Goal: Task Accomplishment & Management: Complete application form

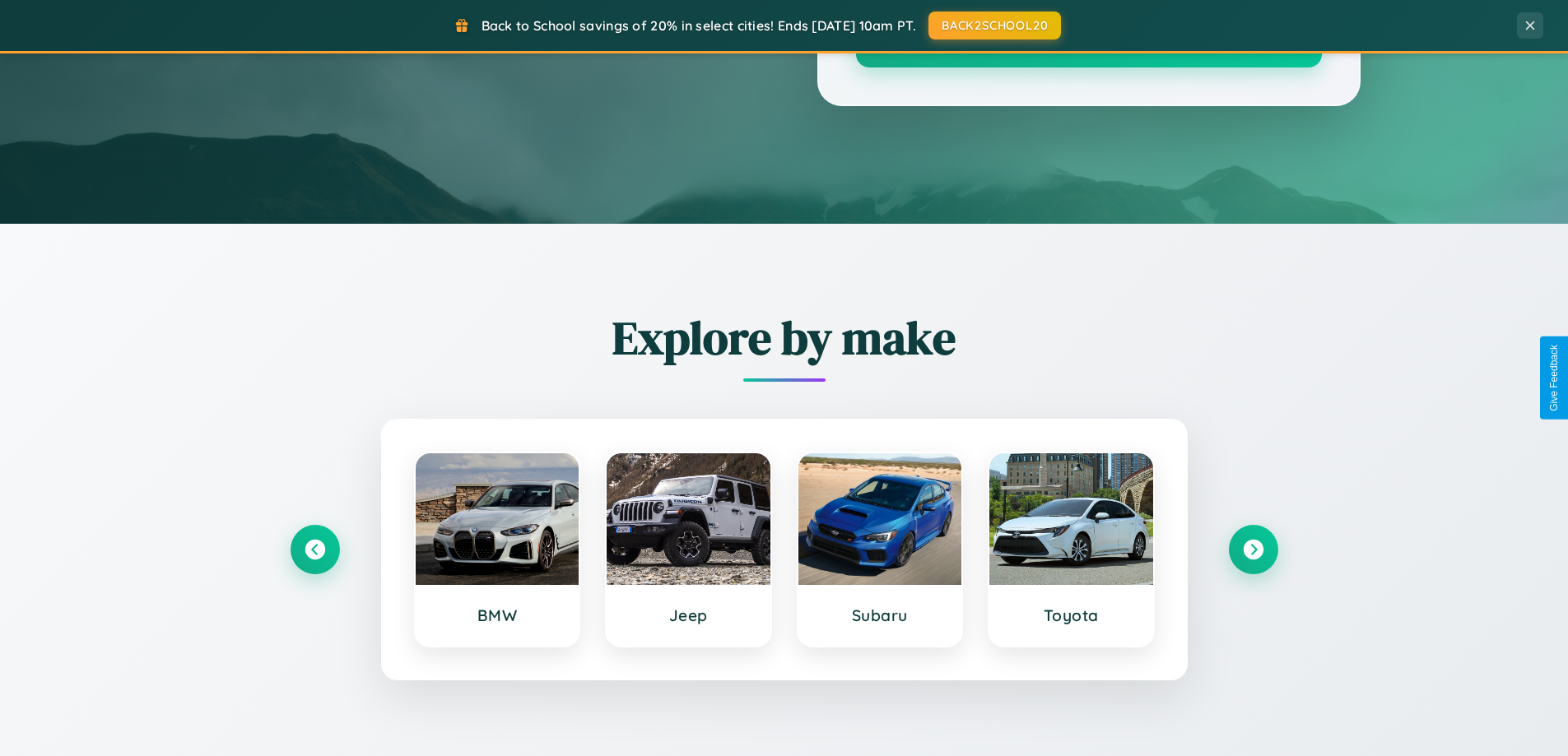
scroll to position [3167, 0]
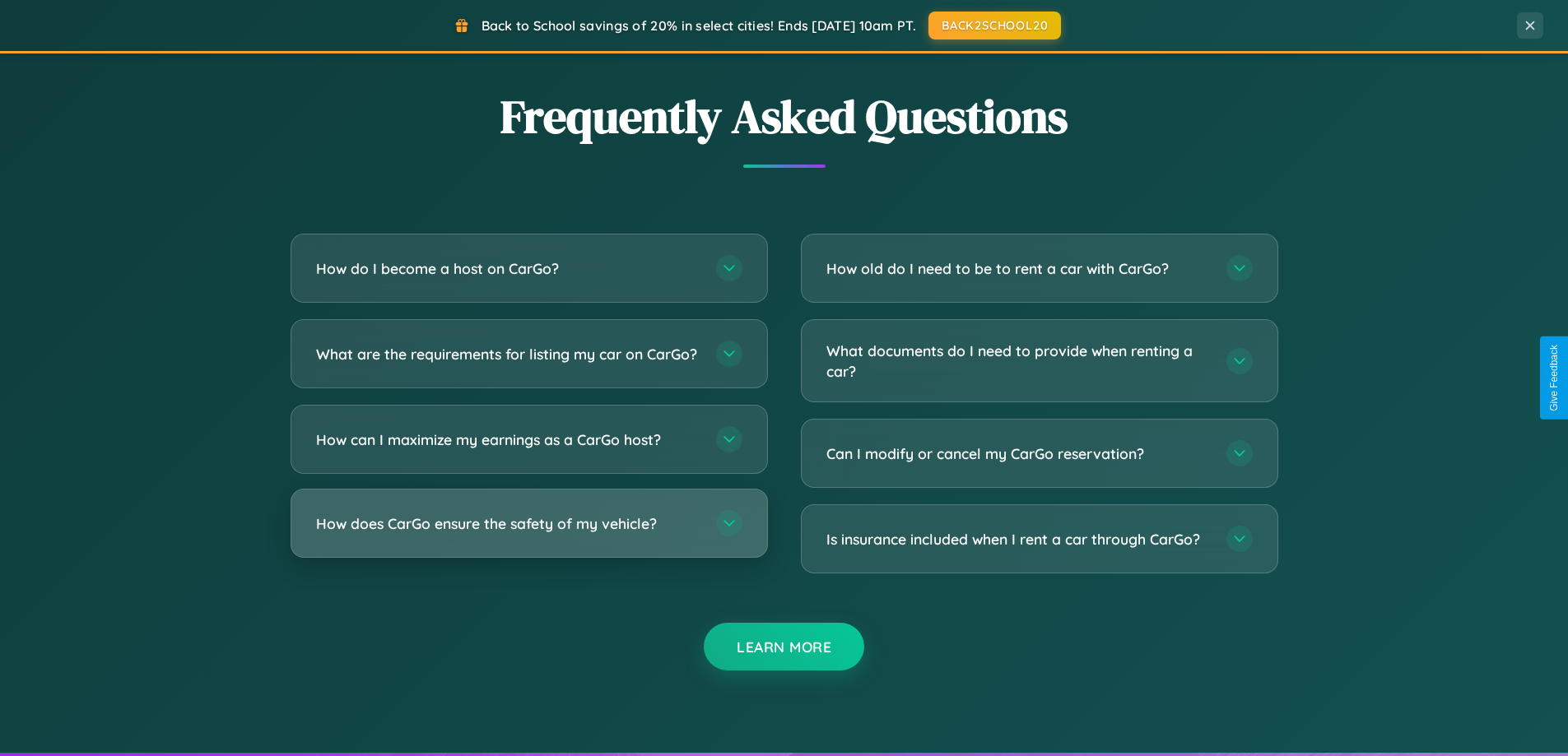
click at [529, 534] on h3 "How does CarGo ensure the safety of my vehicle?" at bounding box center [508, 524] width 383 height 21
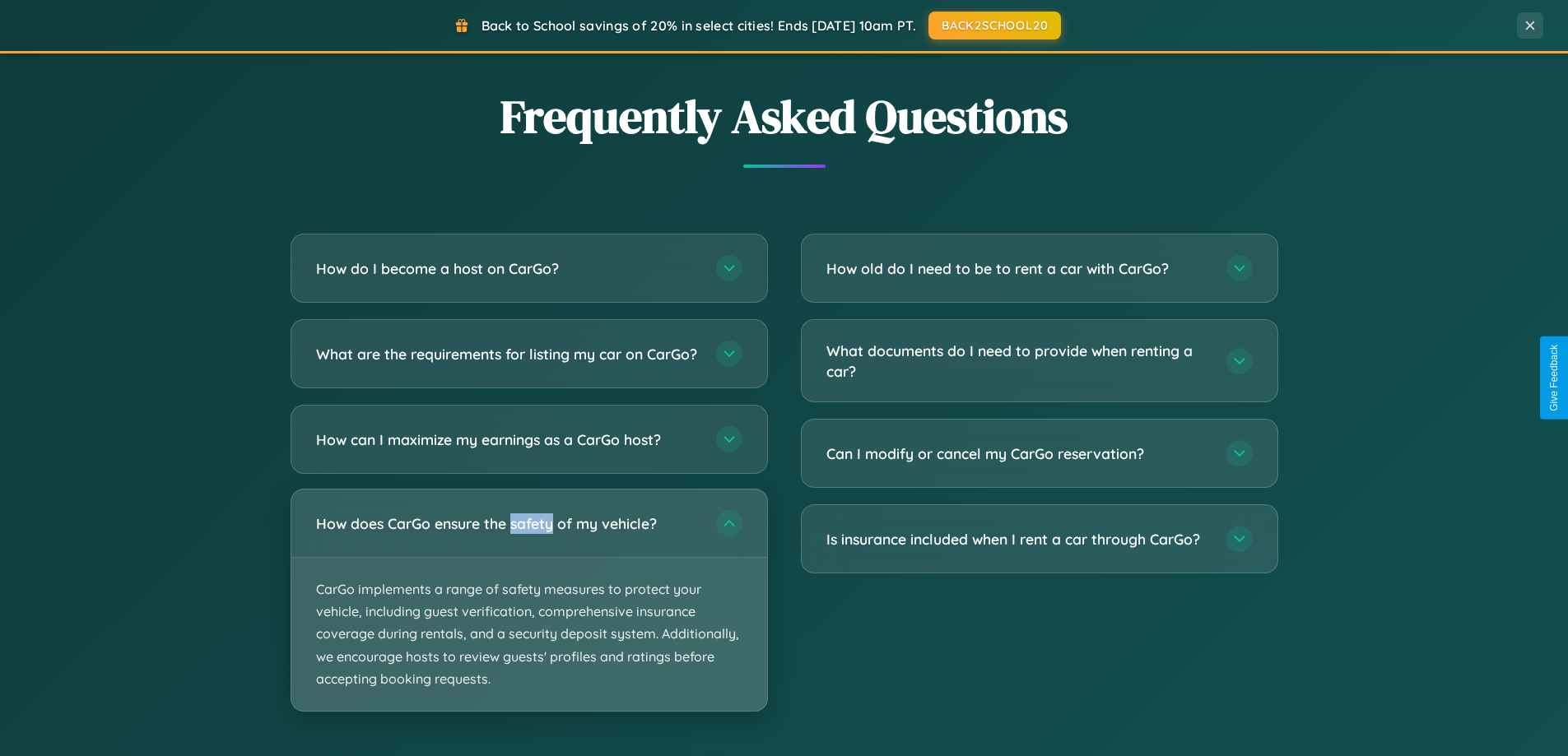
click at [529, 614] on p "CarGo implements a range of safety measures to protect your vehicle, including …" at bounding box center [529, 634] width 476 height 153
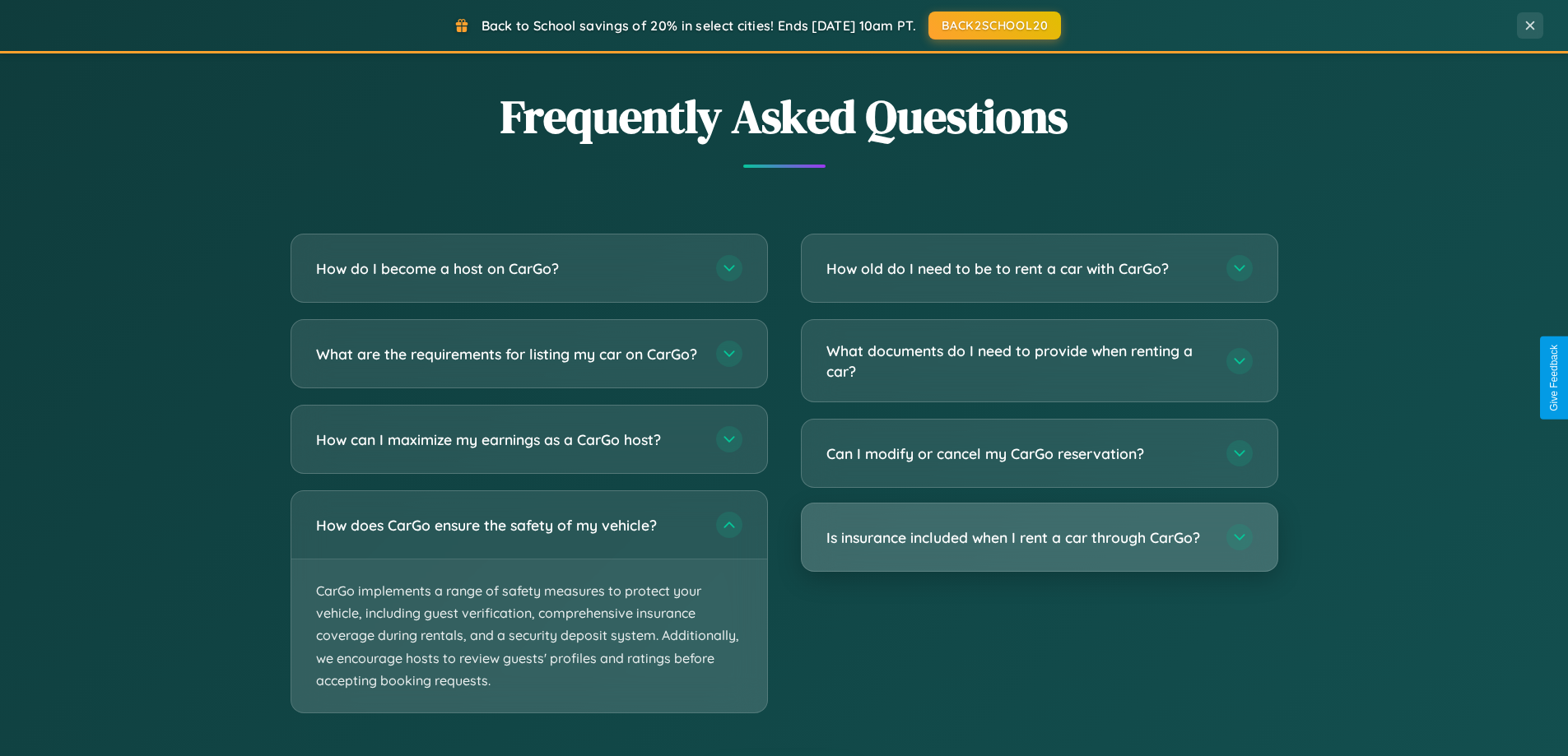
click at [1039, 538] on h3 "Is insurance included when I rent a car through CarGo?" at bounding box center [1018, 538] width 383 height 21
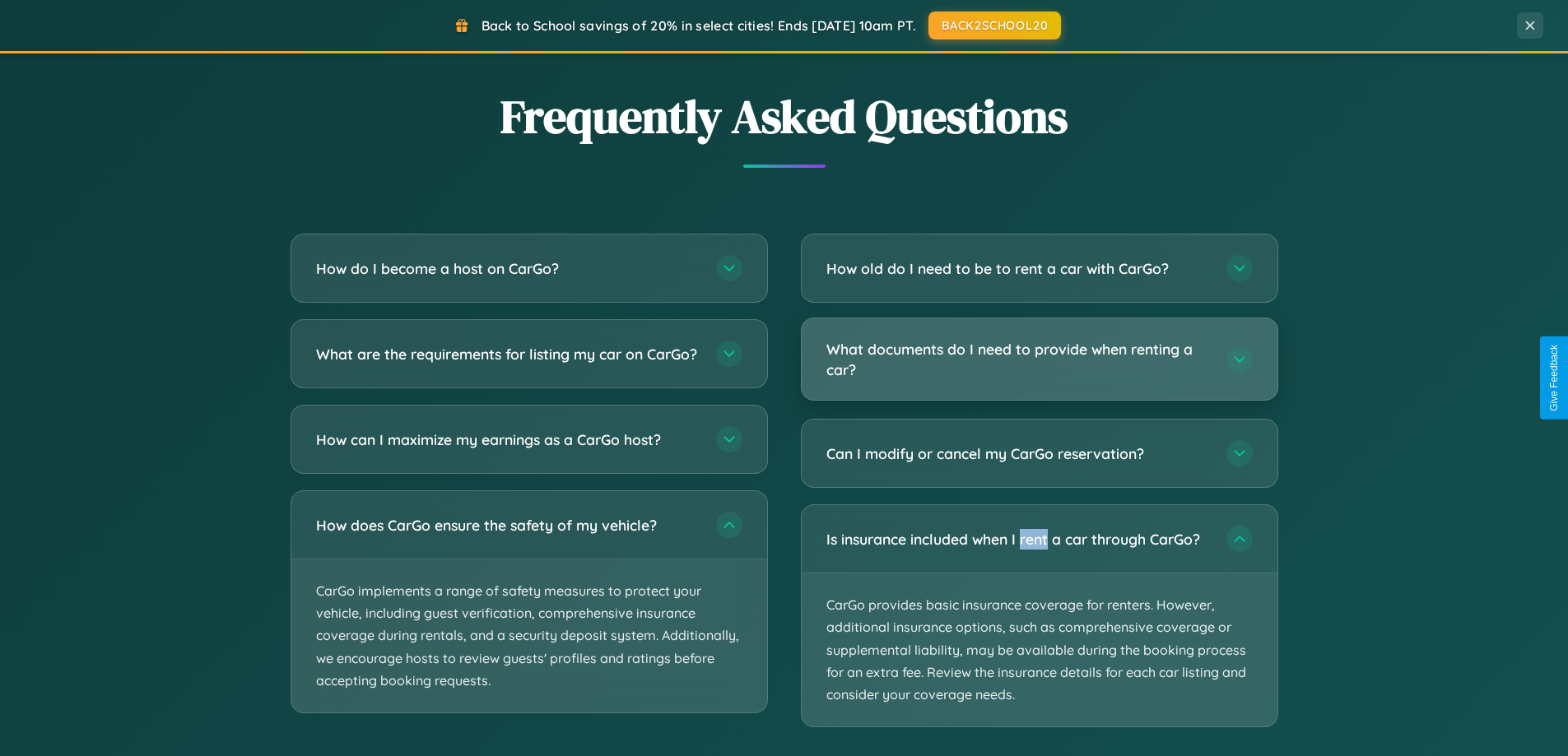
click at [1039, 360] on h3 "What documents do I need to provide when renting a car?" at bounding box center [1018, 359] width 383 height 41
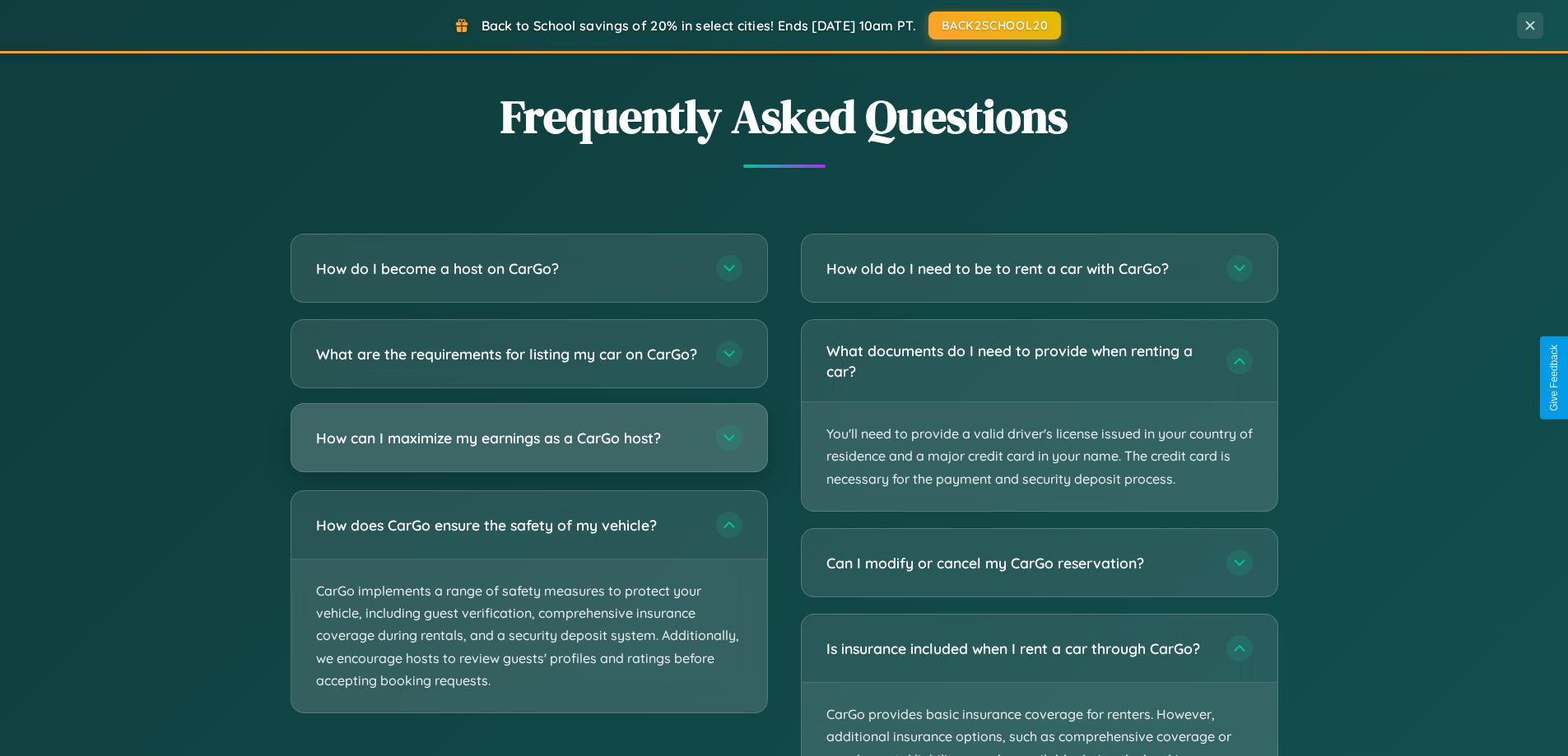
click at [529, 448] on h3 "How can I maximize my earnings as a CarGo host?" at bounding box center [508, 438] width 383 height 21
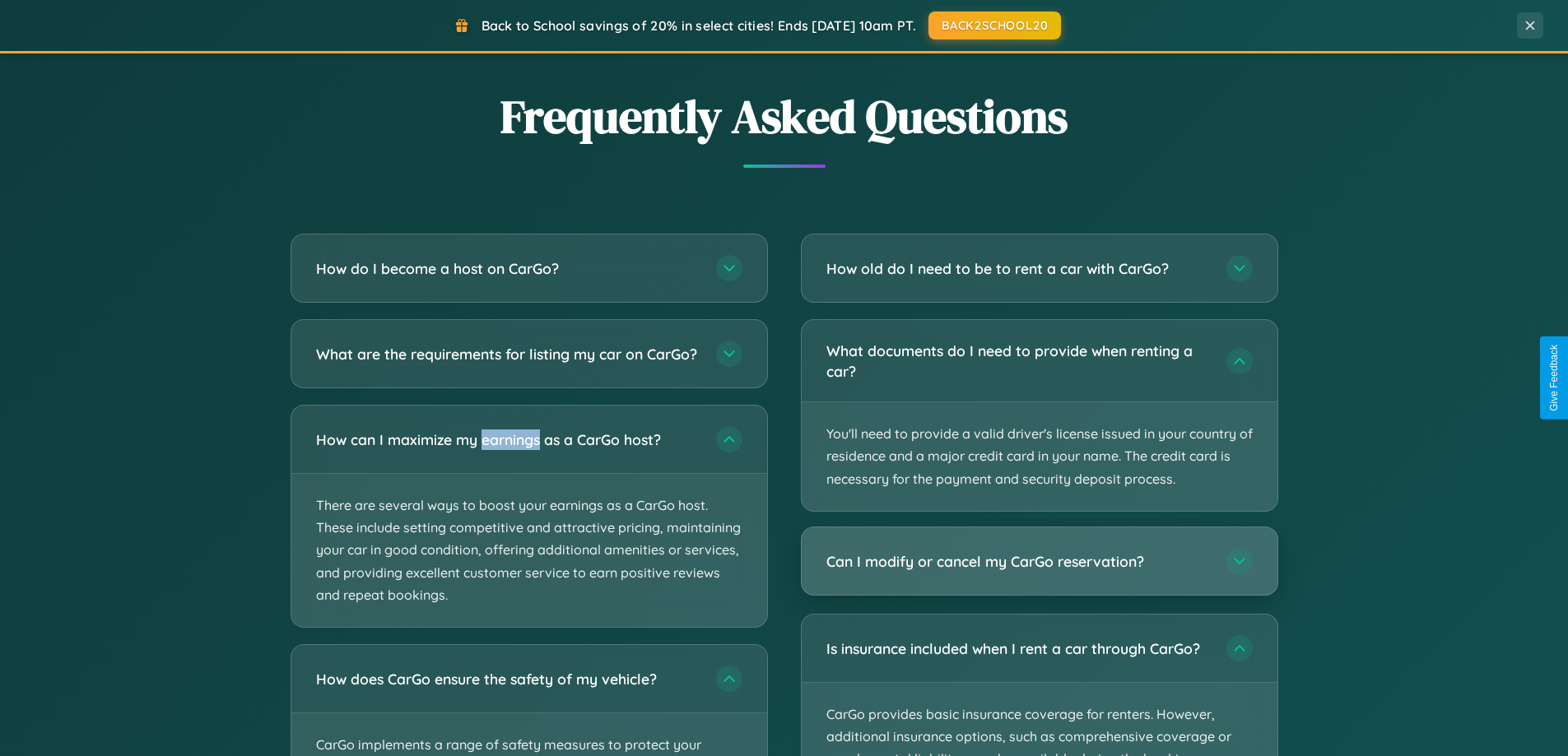
click at [1039, 561] on h3 "Can I modify or cancel my CarGo reservation?" at bounding box center [1018, 561] width 383 height 21
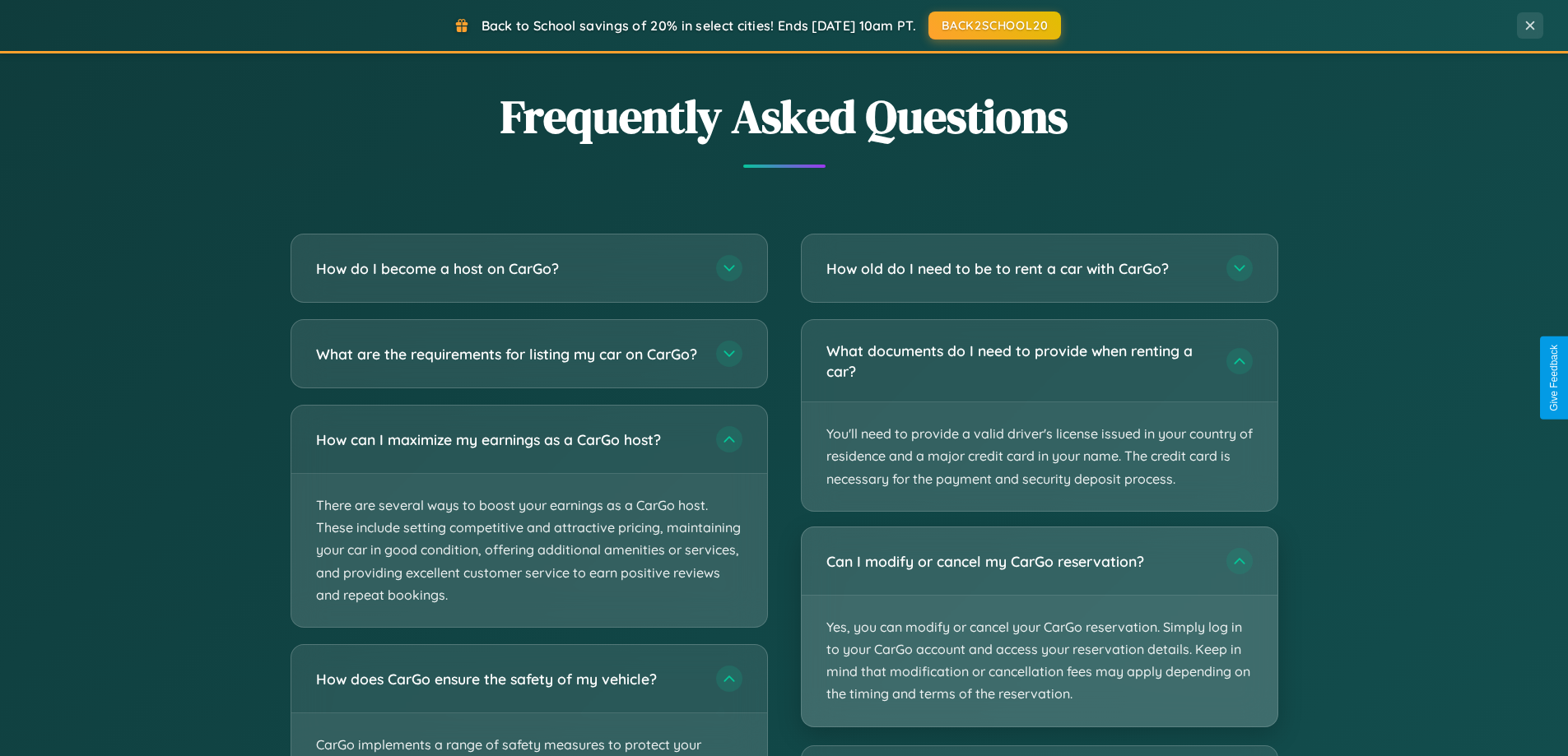
click at [1039, 627] on p "Yes, you can modify or cancel your CarGo reservation. Simply log in to your Car…" at bounding box center [1039, 661] width 476 height 131
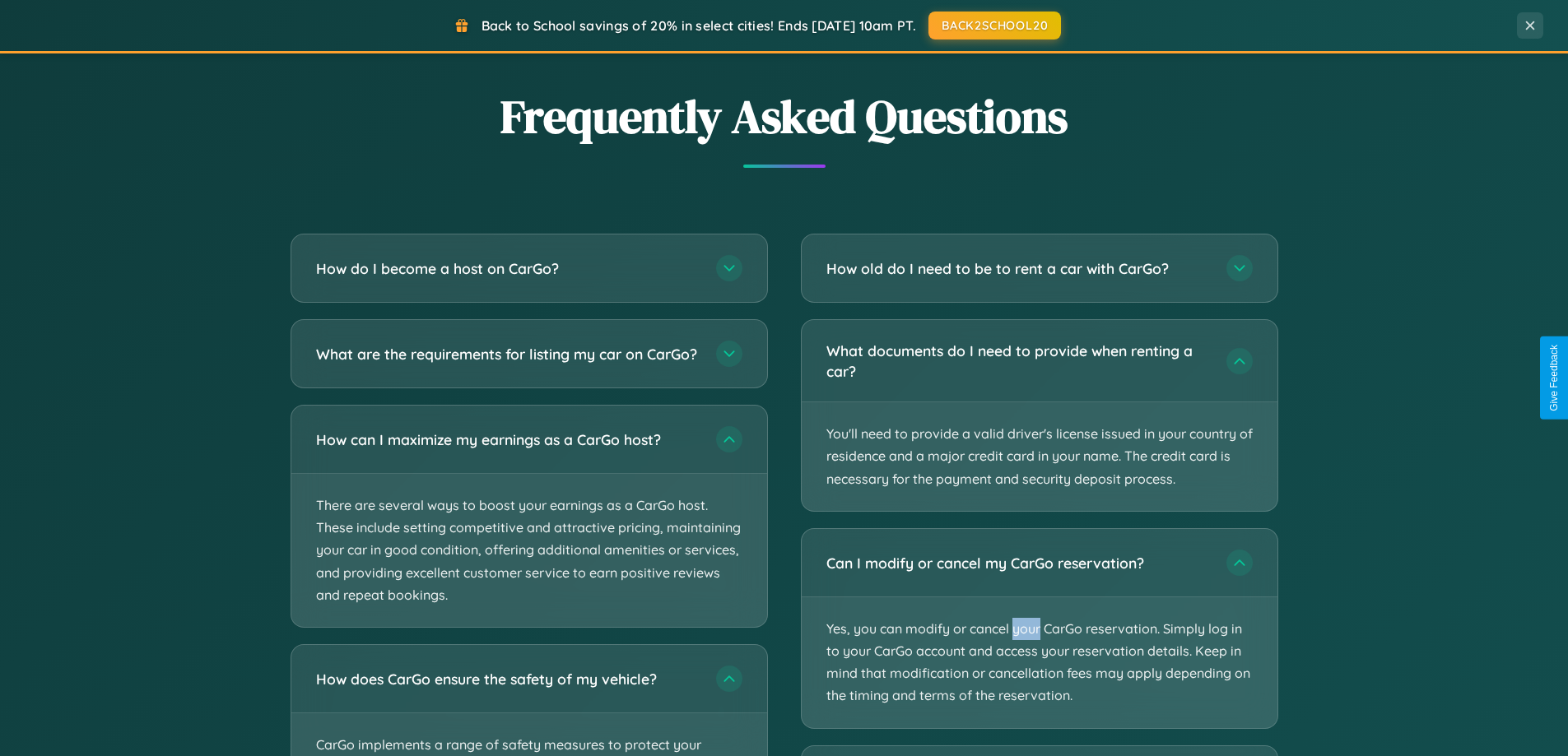
scroll to position [0, 0]
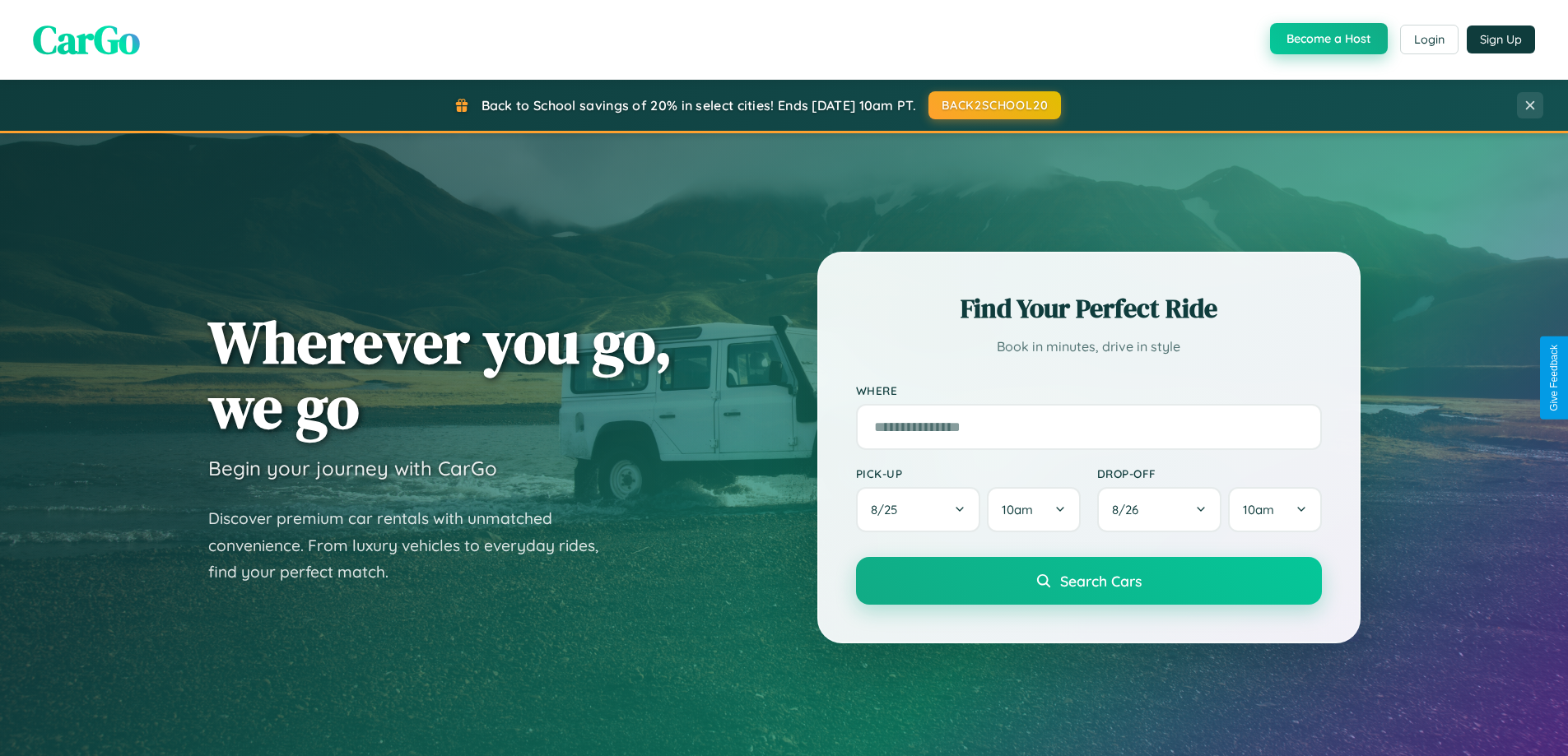
click at [1327, 39] on button "Become a Host" at bounding box center [1329, 39] width 118 height 32
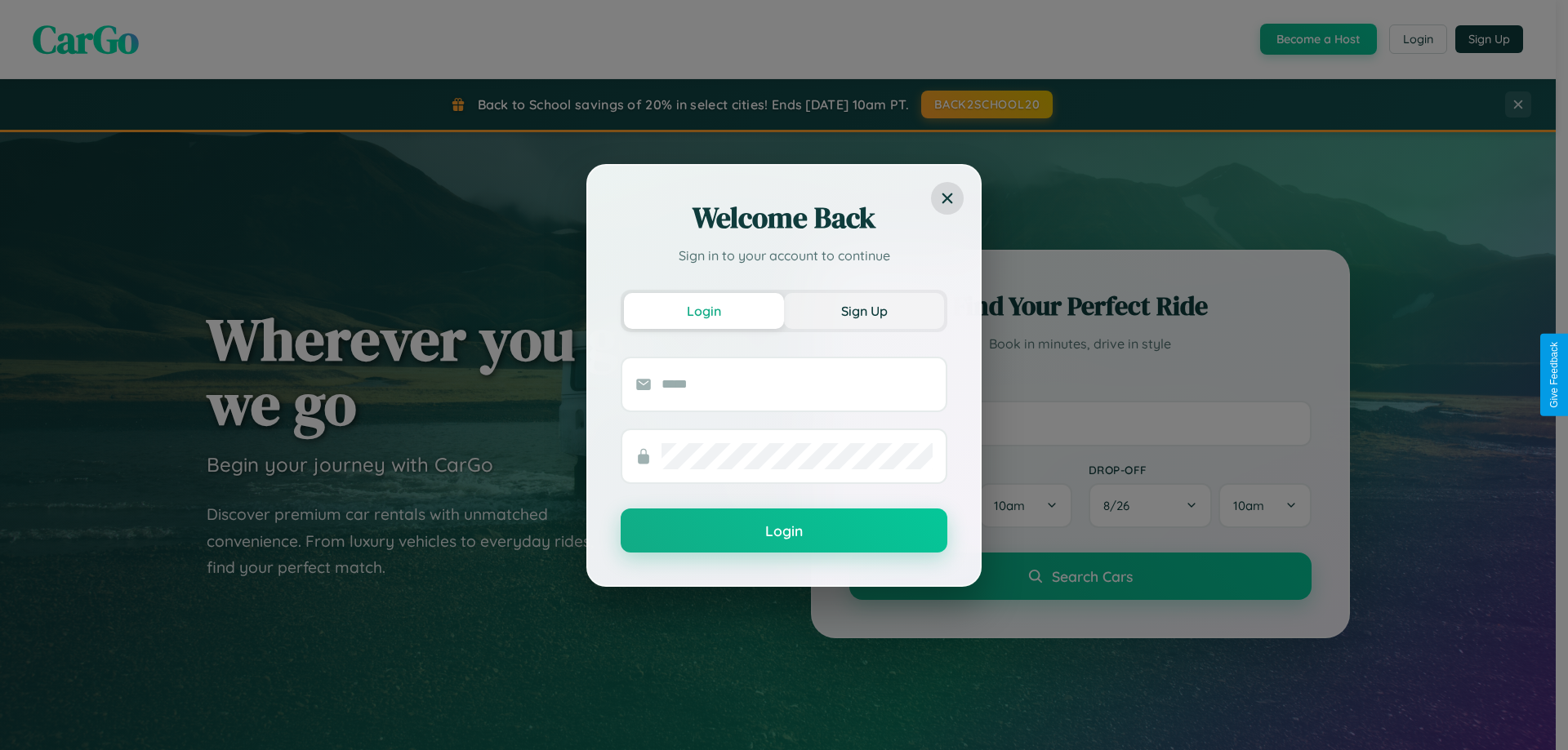
click at [864, 310] on button "Sign Up" at bounding box center [864, 311] width 160 height 36
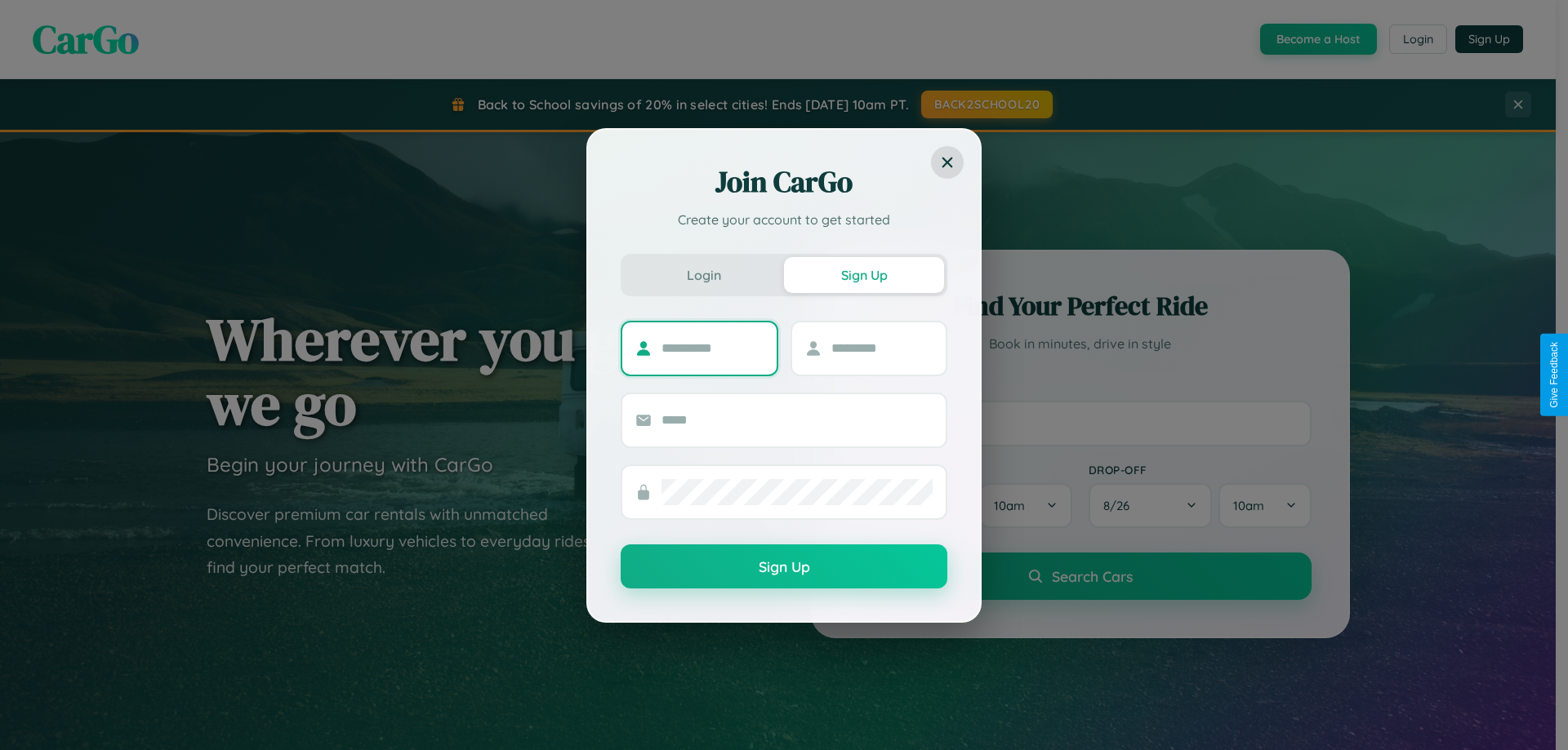
click at [712, 347] on input "text" at bounding box center [712, 349] width 102 height 26
type input "*****"
click at [881, 347] on input "text" at bounding box center [883, 349] width 102 height 26
type input "*****"
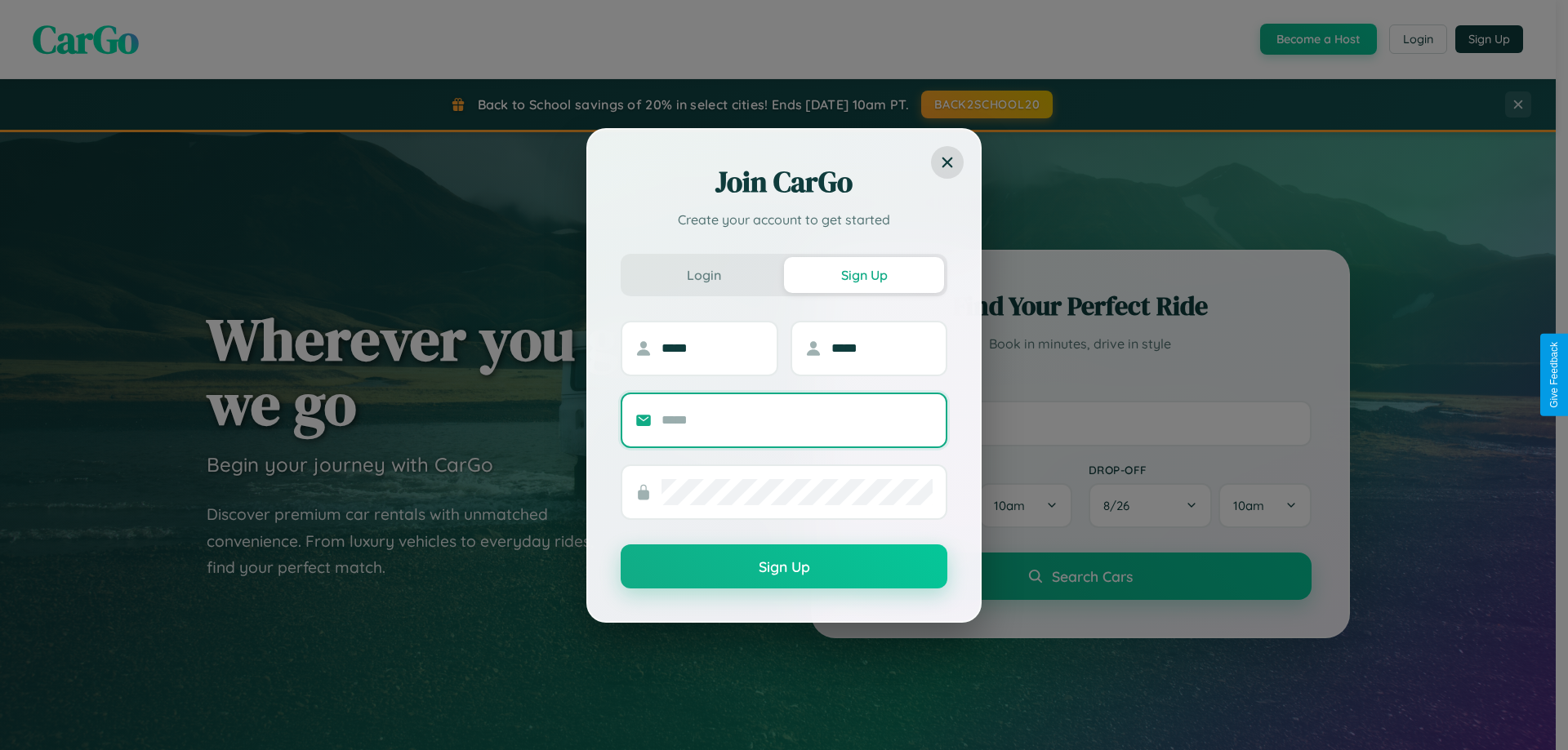
click at [797, 420] on input "text" at bounding box center [796, 421] width 271 height 26
type input "**********"
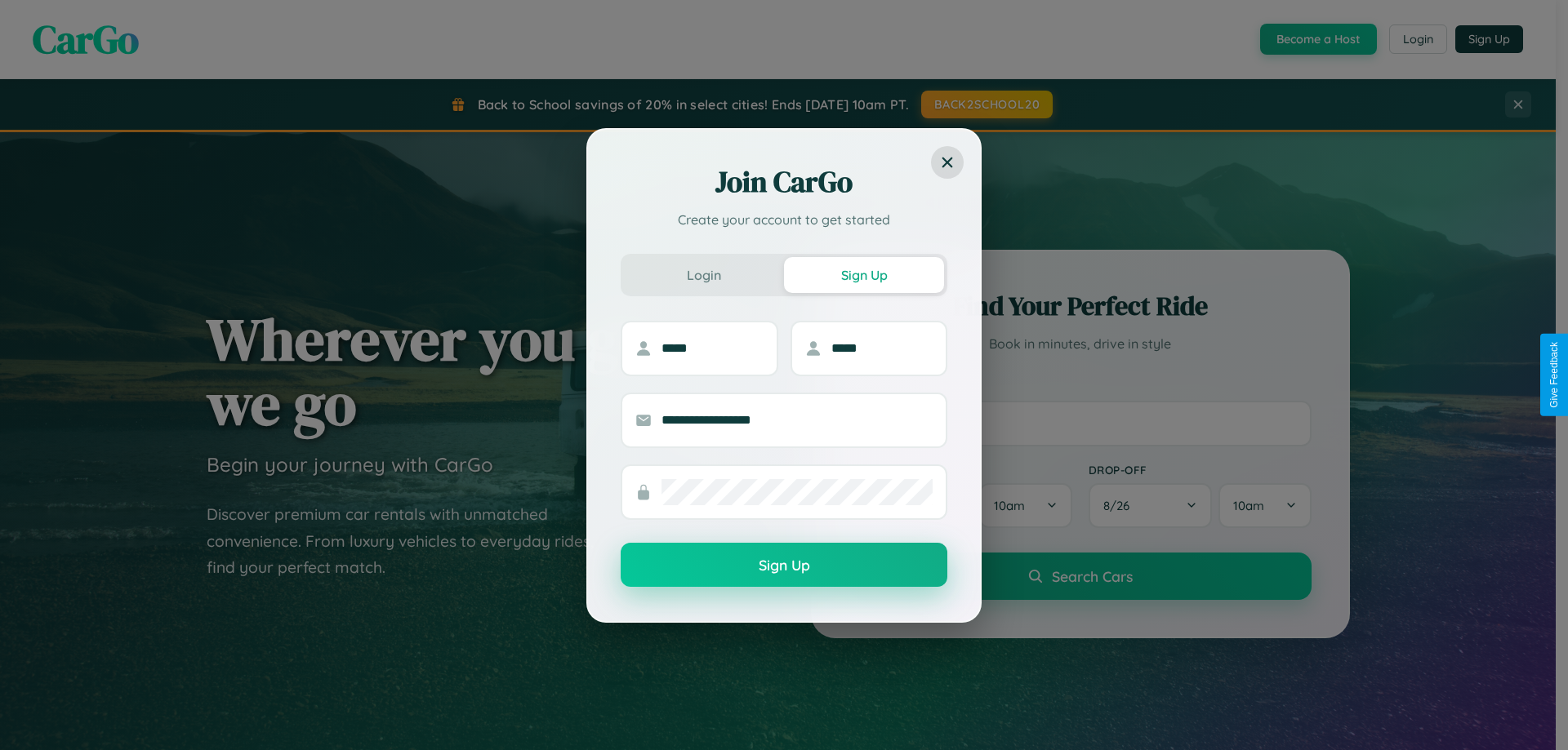
click at [784, 566] on button "Sign Up" at bounding box center [784, 566] width 327 height 44
